Goal: Task Accomplishment & Management: Manage account settings

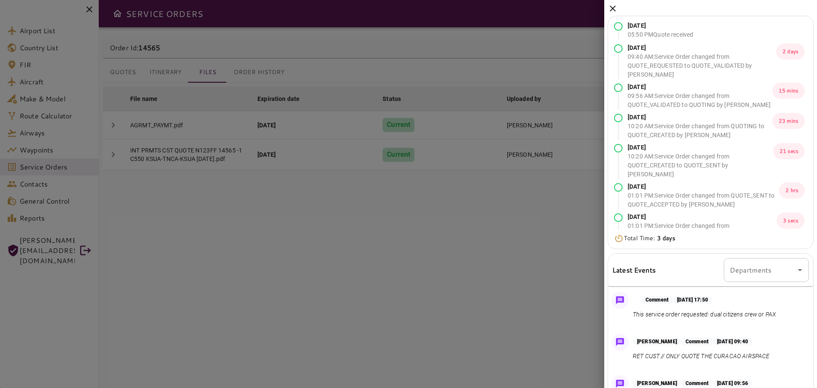
scroll to position [83, 0]
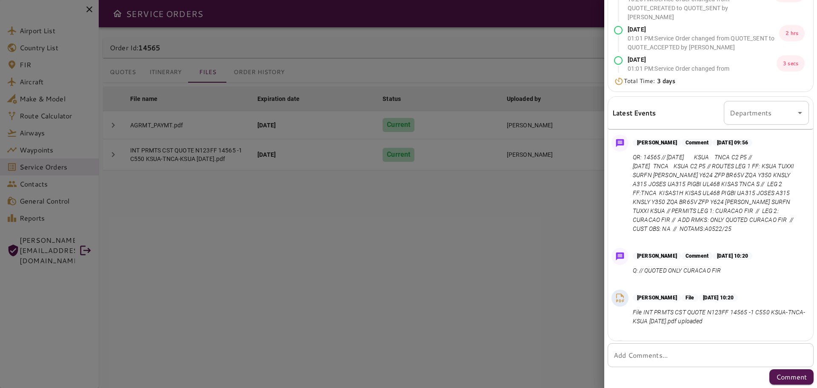
click at [488, 246] on div at bounding box center [408, 194] width 817 height 388
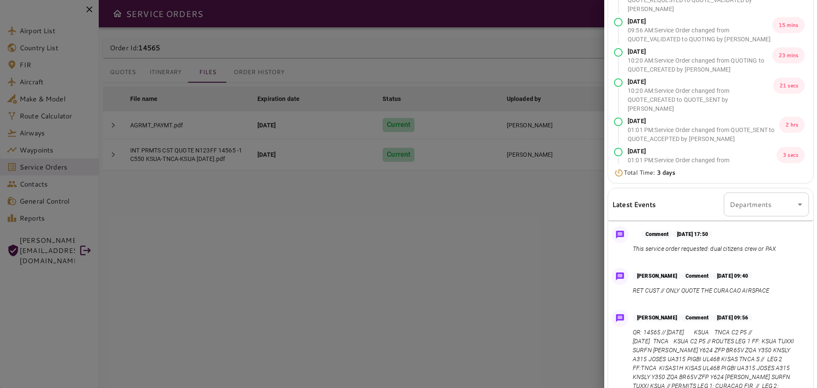
scroll to position [0, 0]
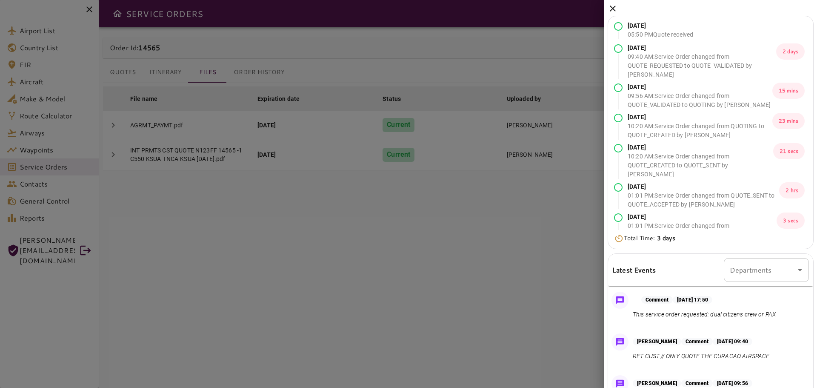
click at [611, 9] on icon at bounding box center [613, 8] width 10 height 10
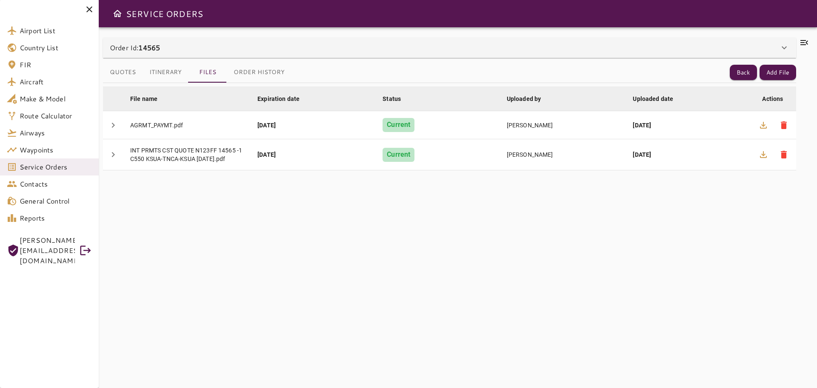
click at [231, 351] on div "File name arrow_downward Expiration date arrow_downward Status arrow_downward U…" at bounding box center [449, 230] width 693 height 295
click at [88, 13] on icon at bounding box center [89, 9] width 10 height 10
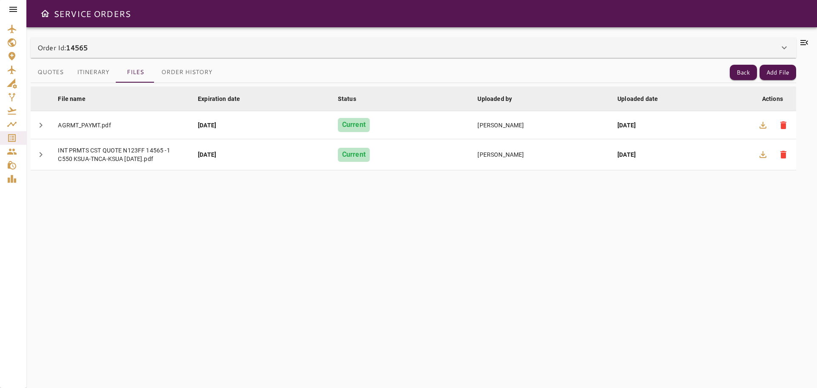
click at [13, 10] on icon at bounding box center [13, 9] width 8 height 5
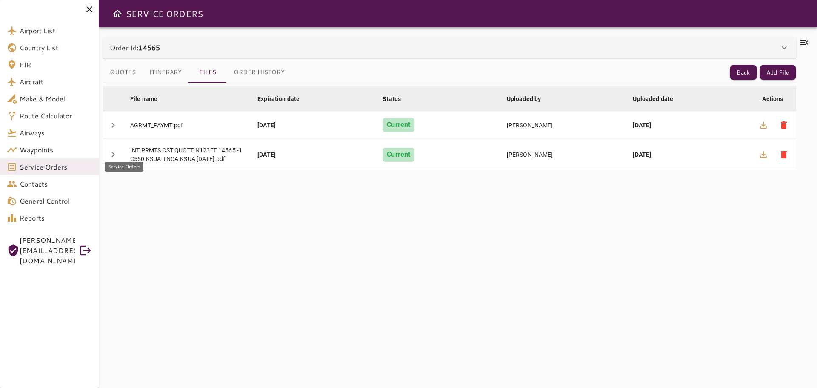
click at [39, 167] on span "Service Orders" at bounding box center [56, 167] width 72 height 10
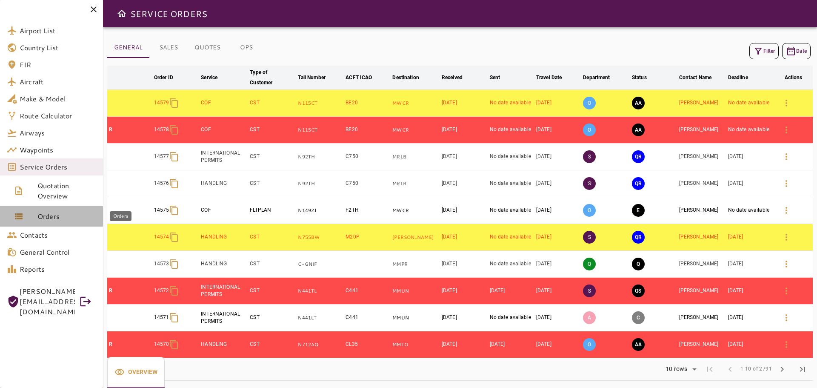
click at [41, 212] on span "Orders" at bounding box center [66, 216] width 59 height 10
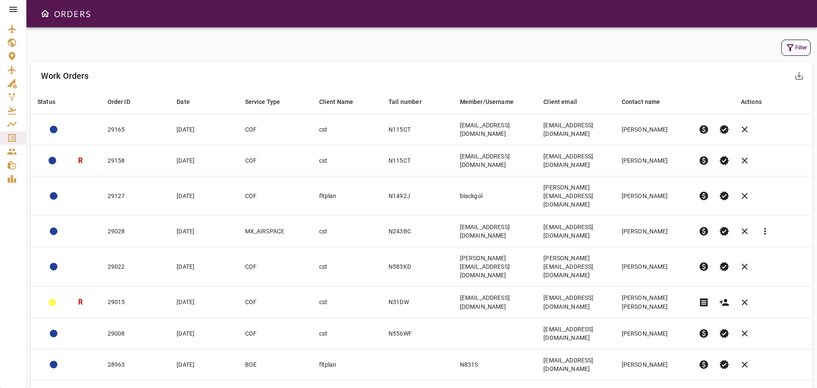
click at [799, 47] on button "Filter" at bounding box center [795, 48] width 29 height 16
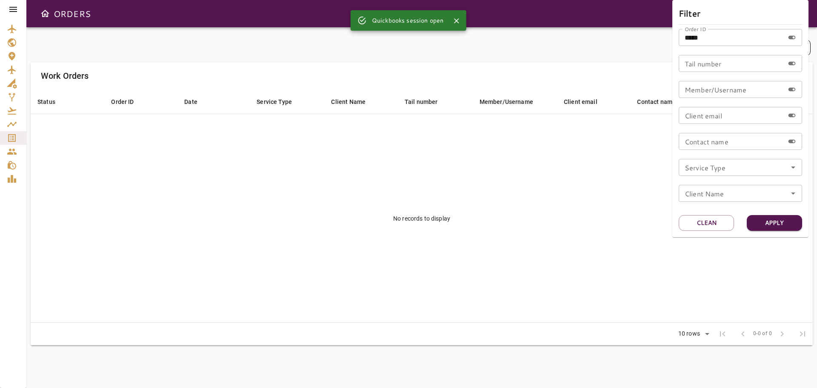
click at [796, 168] on icon "Open" at bounding box center [793, 167] width 10 height 10
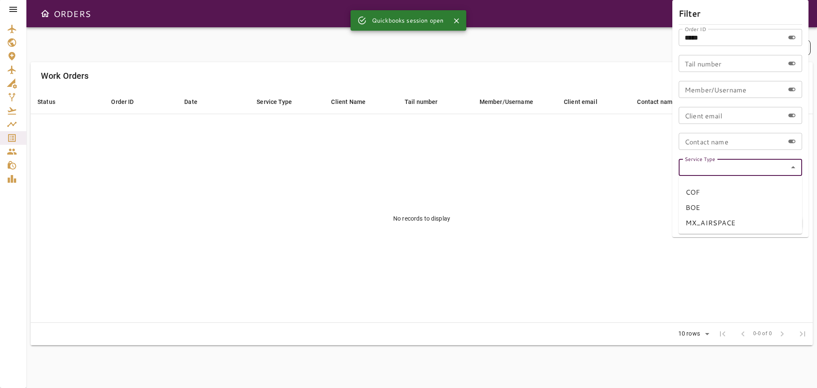
click at [723, 192] on li "COF" at bounding box center [740, 191] width 123 height 15
type input "***"
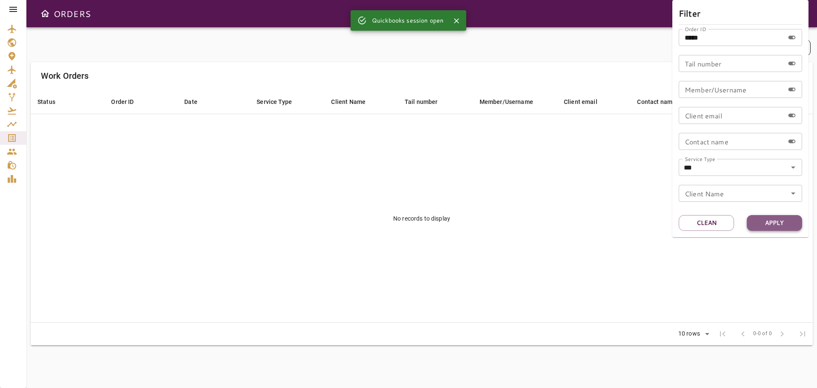
click at [762, 222] on button "Apply" at bounding box center [774, 223] width 55 height 16
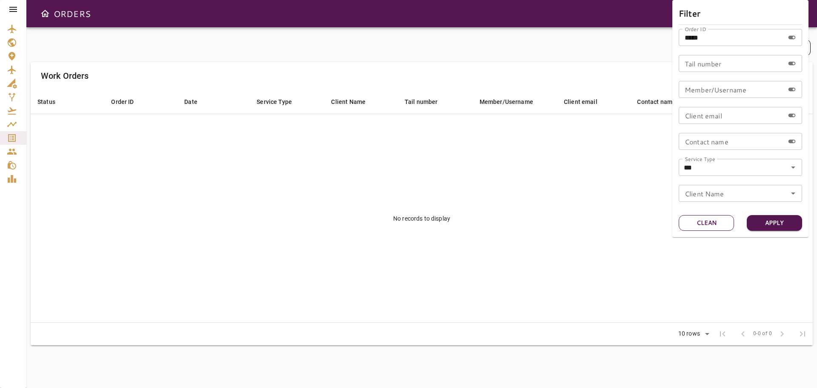
click at [705, 225] on button "Clean" at bounding box center [706, 223] width 55 height 16
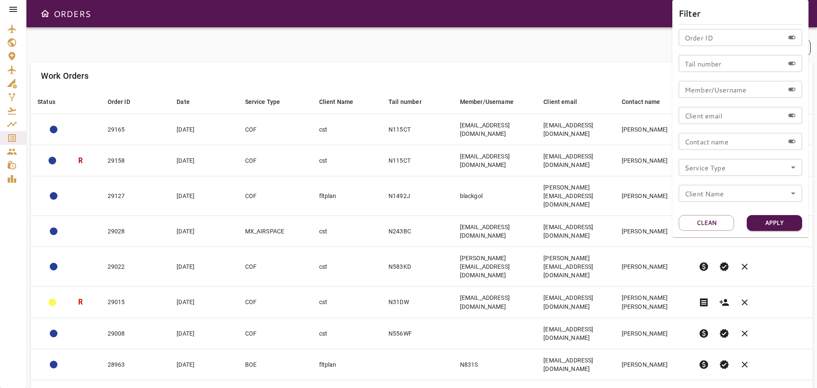
click at [796, 167] on icon "Open" at bounding box center [793, 167] width 10 height 10
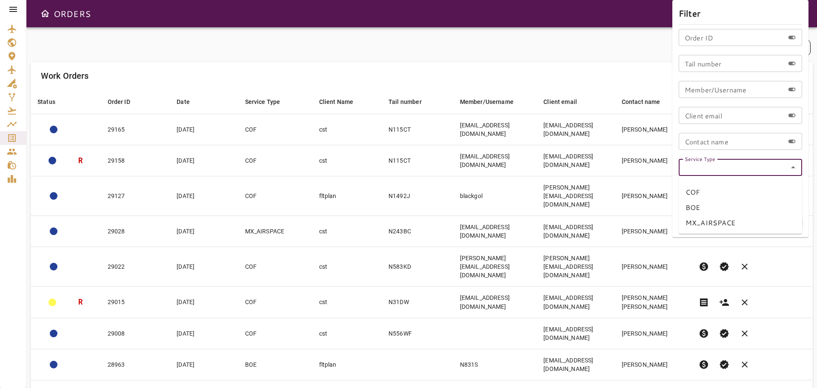
click at [721, 189] on li "COF" at bounding box center [740, 191] width 123 height 15
type input "***"
click at [772, 223] on button "Apply" at bounding box center [774, 223] width 55 height 16
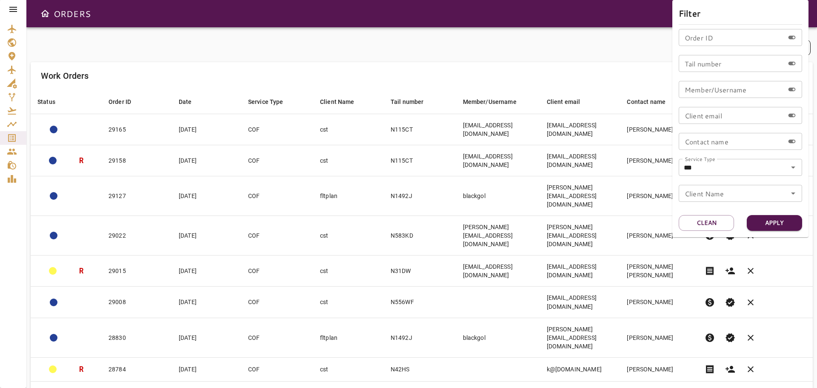
click at [344, 35] on div at bounding box center [408, 194] width 817 height 388
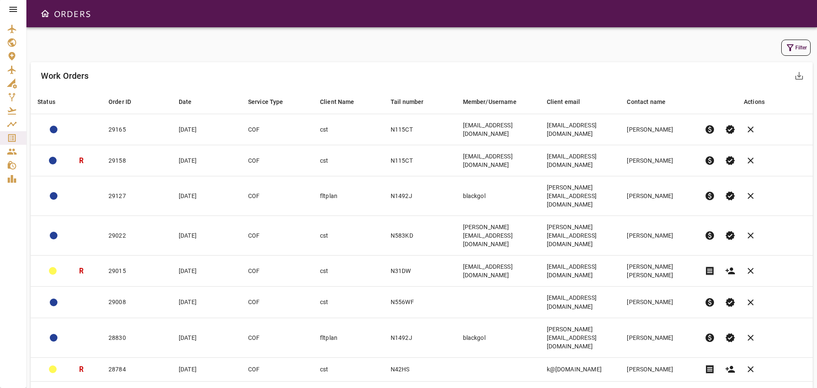
click at [14, 11] on icon at bounding box center [13, 9] width 8 height 5
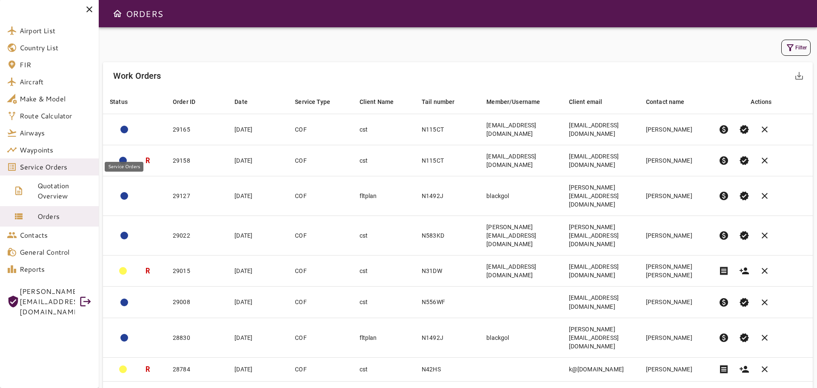
click at [54, 169] on span "Service Orders" at bounding box center [56, 167] width 72 height 10
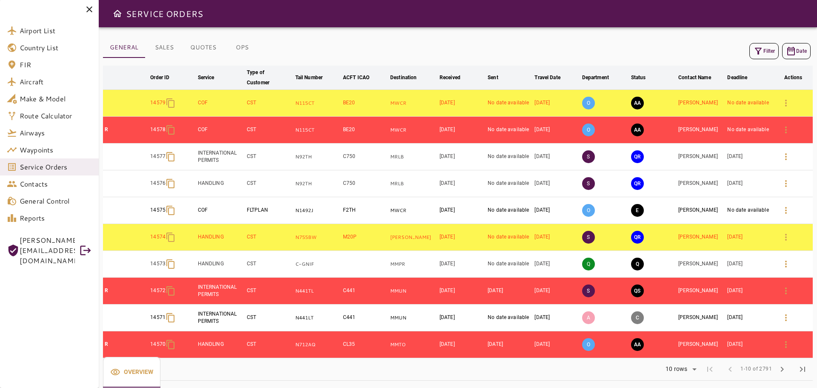
click at [766, 49] on button "Filter" at bounding box center [763, 51] width 29 height 16
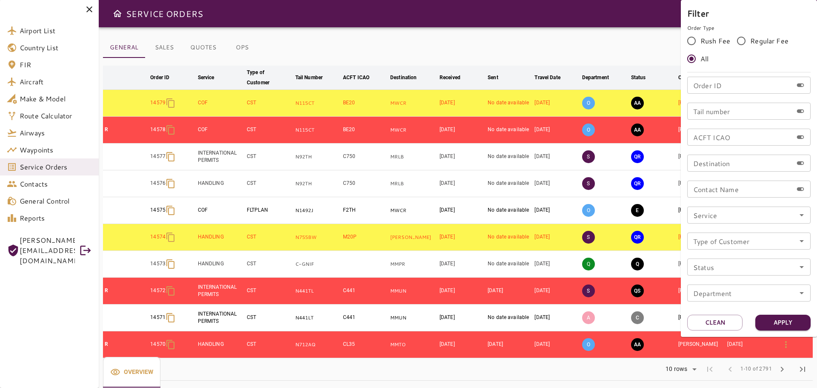
click at [795, 216] on input "Service" at bounding box center [749, 215] width 118 height 12
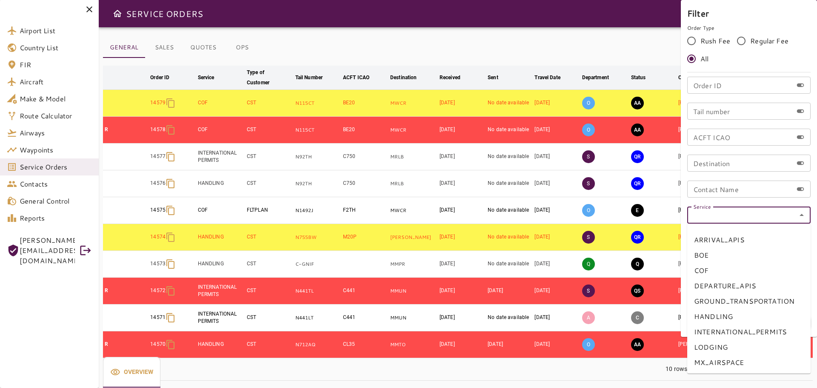
click at [711, 266] on li "COF" at bounding box center [748, 270] width 123 height 15
type input "***"
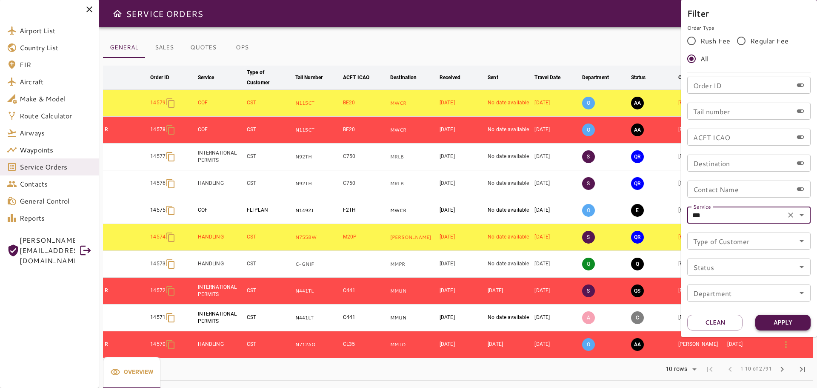
click at [789, 320] on button "Apply" at bounding box center [782, 323] width 55 height 16
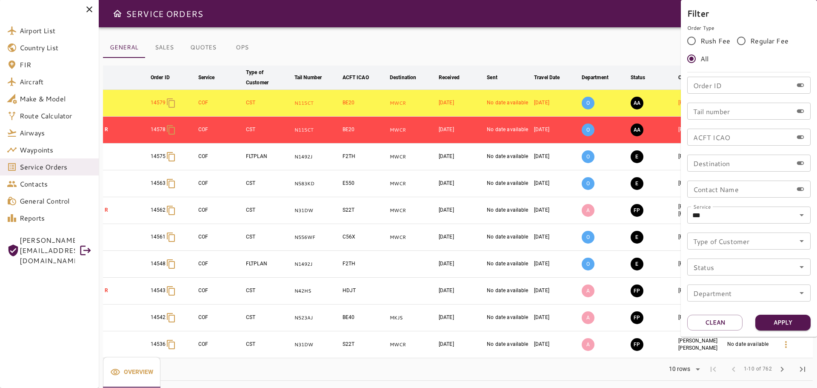
click at [429, 45] on div at bounding box center [408, 194] width 817 height 388
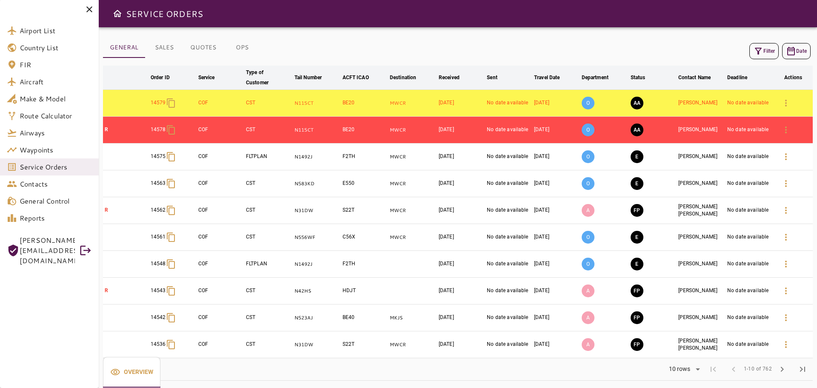
click at [640, 103] on button "AA" at bounding box center [637, 103] width 13 height 13
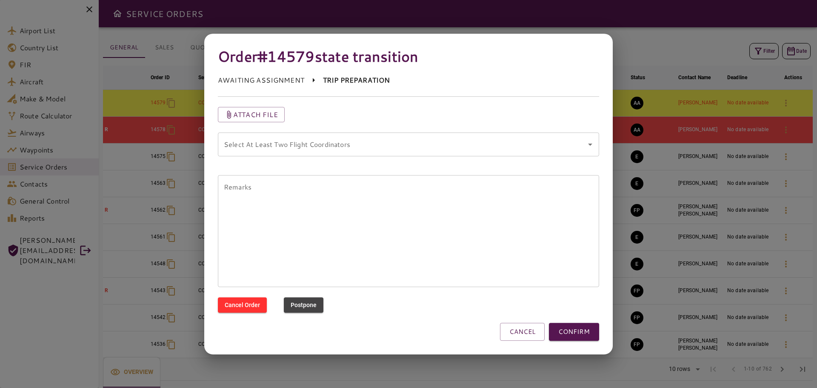
click at [310, 140] on div "Select At Least Two Flight Coordinators Select At Least Two Flight Coordinators" at bounding box center [408, 144] width 381 height 24
click at [509, 332] on button "CANCEL" at bounding box center [522, 332] width 45 height 18
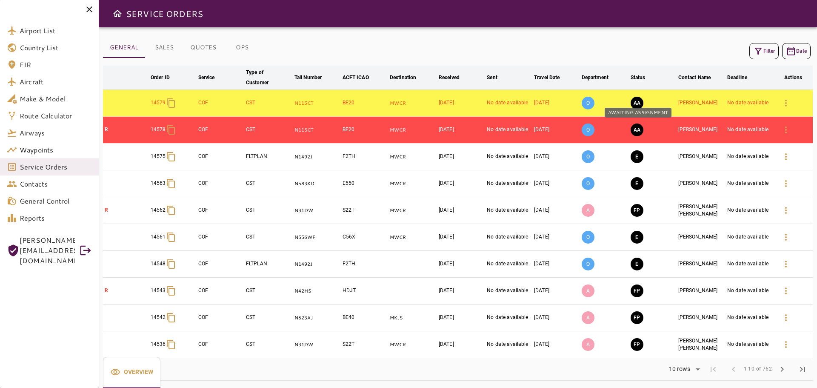
click at [640, 130] on button "AA" at bounding box center [637, 129] width 13 height 13
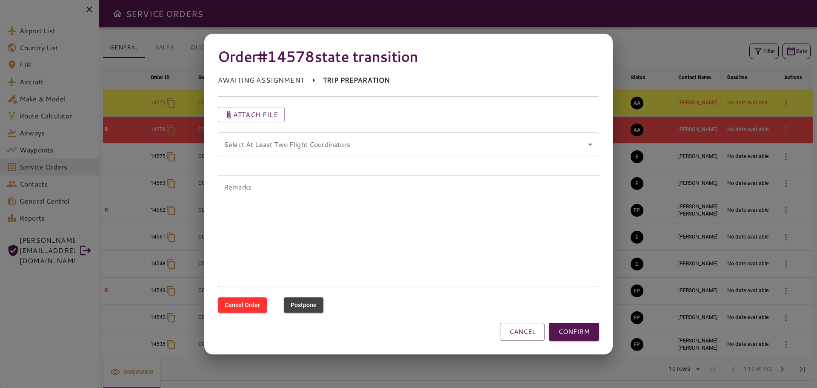
click at [317, 151] on coordinators "Select At Least Two Flight Coordinators" at bounding box center [402, 144] width 361 height 16
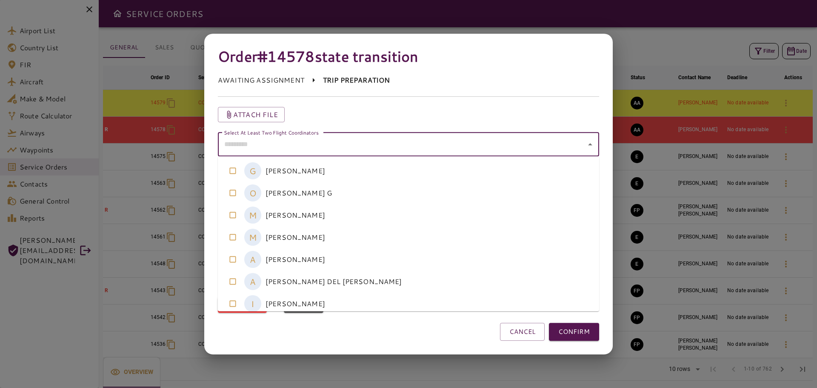
click at [322, 258] on coordinators-option-4 "A [PERSON_NAME]" at bounding box center [408, 259] width 381 height 22
click at [293, 284] on coordinators-option-5 "A [PERSON_NAME] DEL [PERSON_NAME]" at bounding box center [408, 281] width 381 height 22
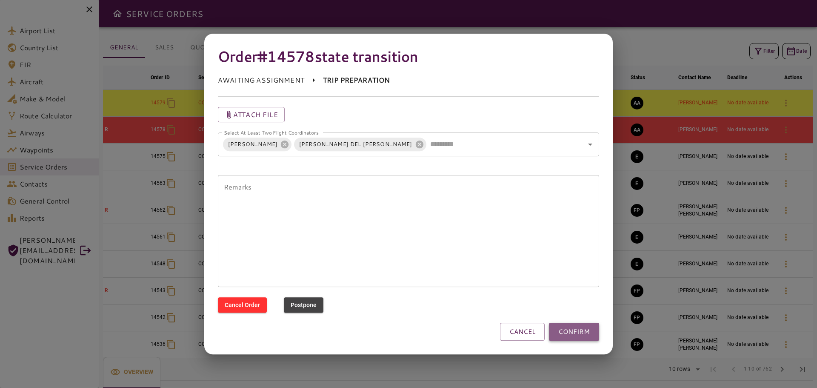
click at [581, 333] on button "CONFIRM" at bounding box center [574, 332] width 50 height 18
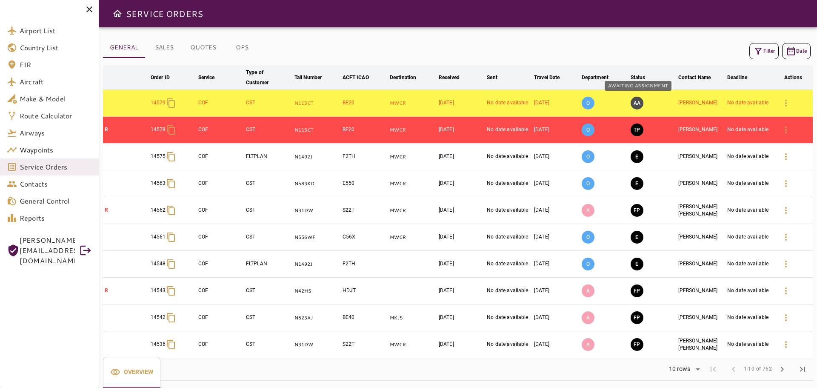
click at [639, 103] on button "AA" at bounding box center [637, 103] width 13 height 13
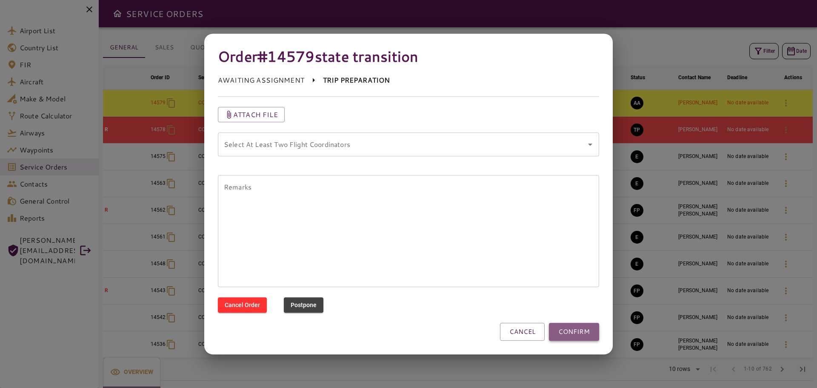
click at [579, 335] on button "CONFIRM" at bounding box center [574, 332] width 50 height 18
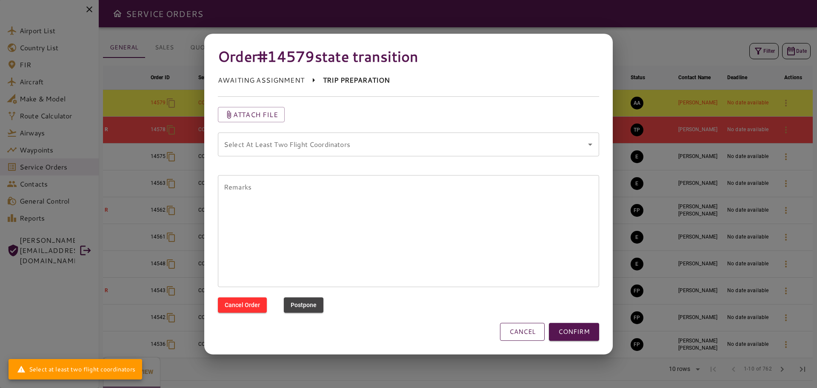
click at [514, 334] on button "CANCEL" at bounding box center [522, 332] width 45 height 18
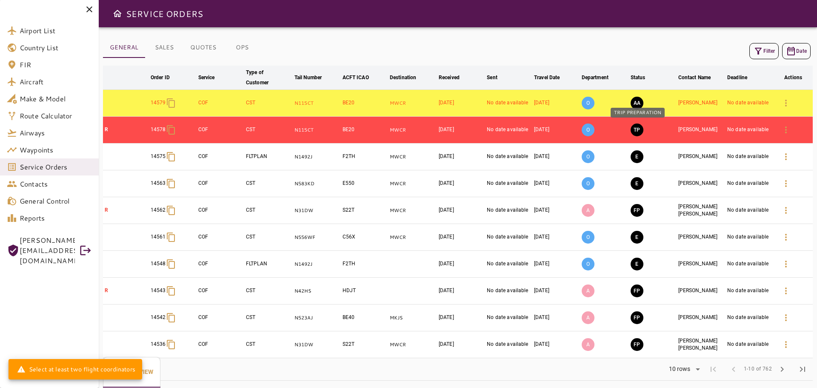
click at [635, 131] on button "TP" at bounding box center [637, 129] width 13 height 13
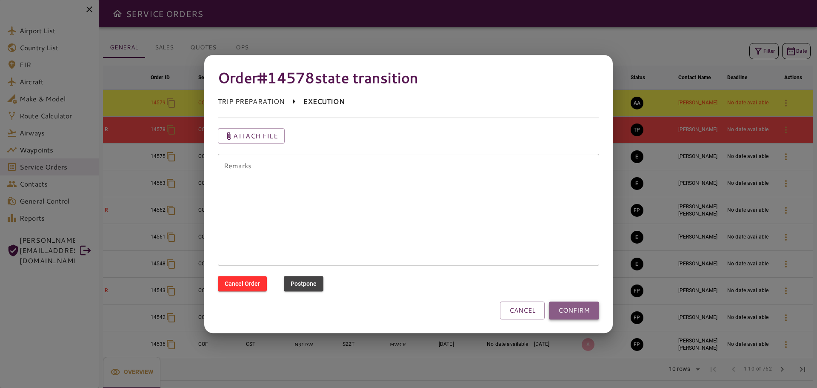
click at [567, 312] on button "CONFIRM" at bounding box center [574, 310] width 50 height 18
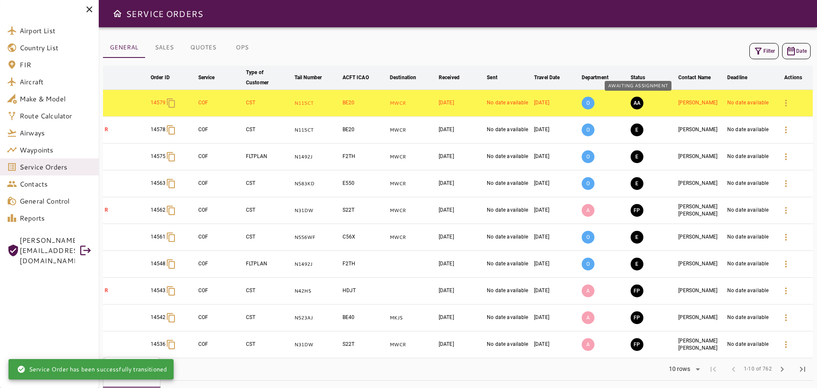
click at [639, 104] on button "AA" at bounding box center [637, 103] width 13 height 13
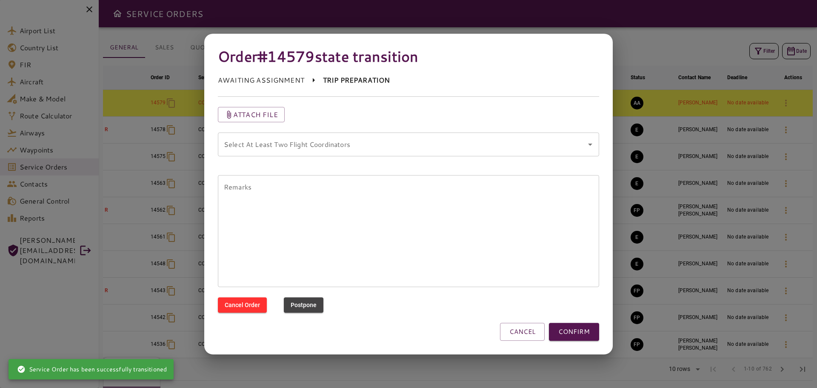
click at [381, 147] on coordinators "Select At Least Two Flight Coordinators" at bounding box center [402, 144] width 361 height 16
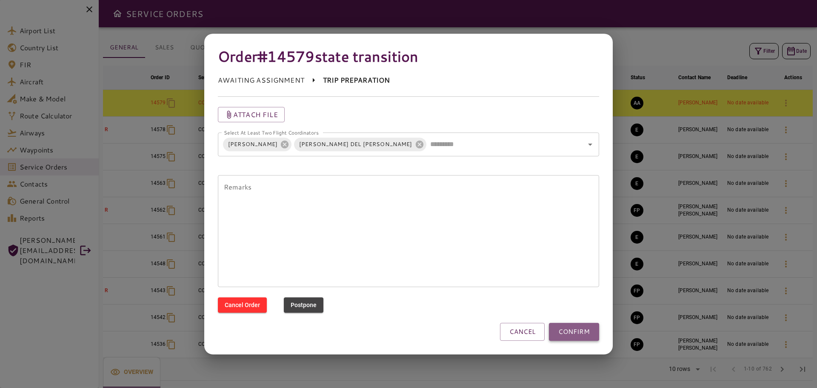
click at [584, 334] on button "CONFIRM" at bounding box center [574, 332] width 50 height 18
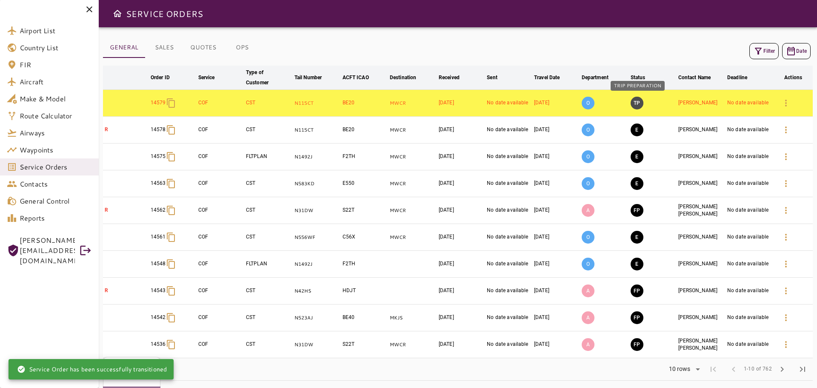
click at [640, 106] on button "TP" at bounding box center [637, 103] width 13 height 13
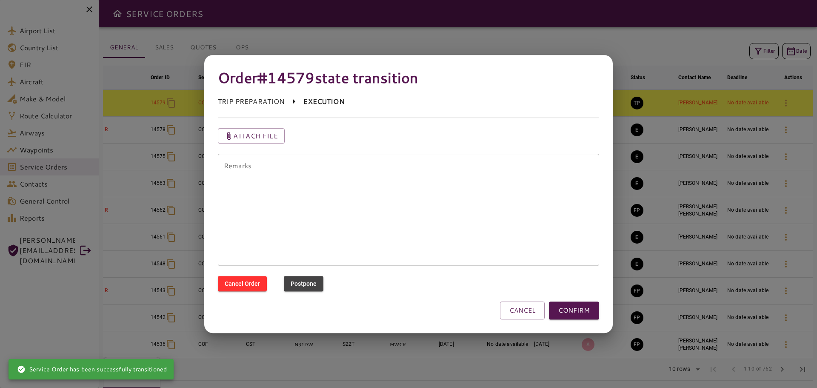
click at [578, 310] on button "CONFIRM" at bounding box center [574, 310] width 50 height 18
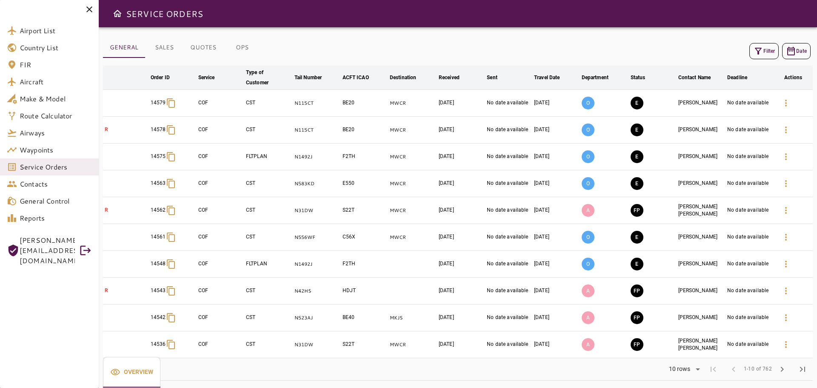
click at [94, 13] on icon at bounding box center [89, 9] width 10 height 10
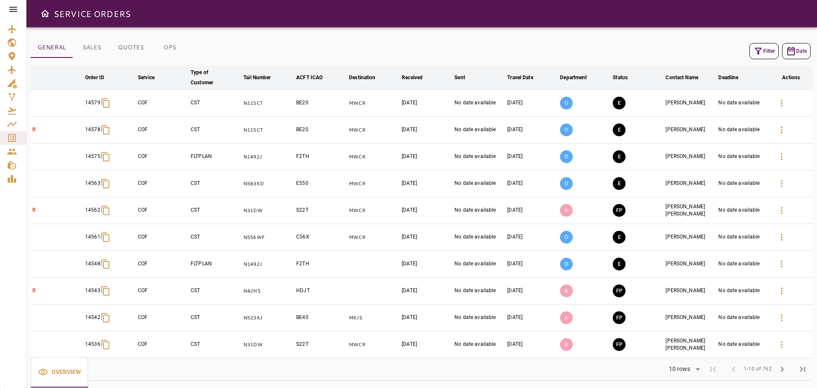
click at [12, 5] on icon at bounding box center [13, 9] width 10 height 10
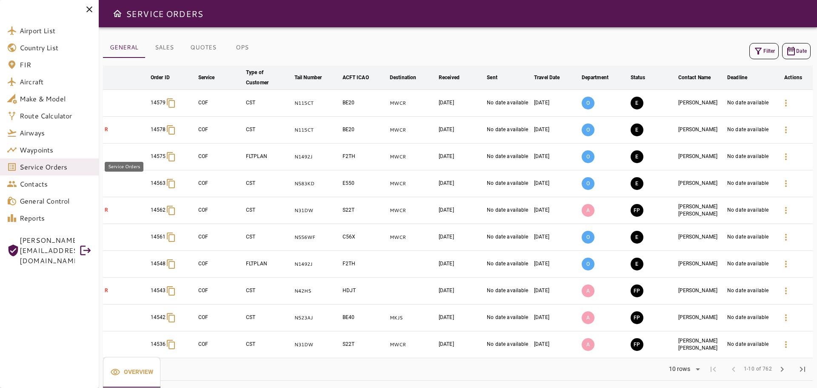
click at [40, 166] on span "Service Orders" at bounding box center [56, 167] width 72 height 10
